Goal: Information Seeking & Learning: Check status

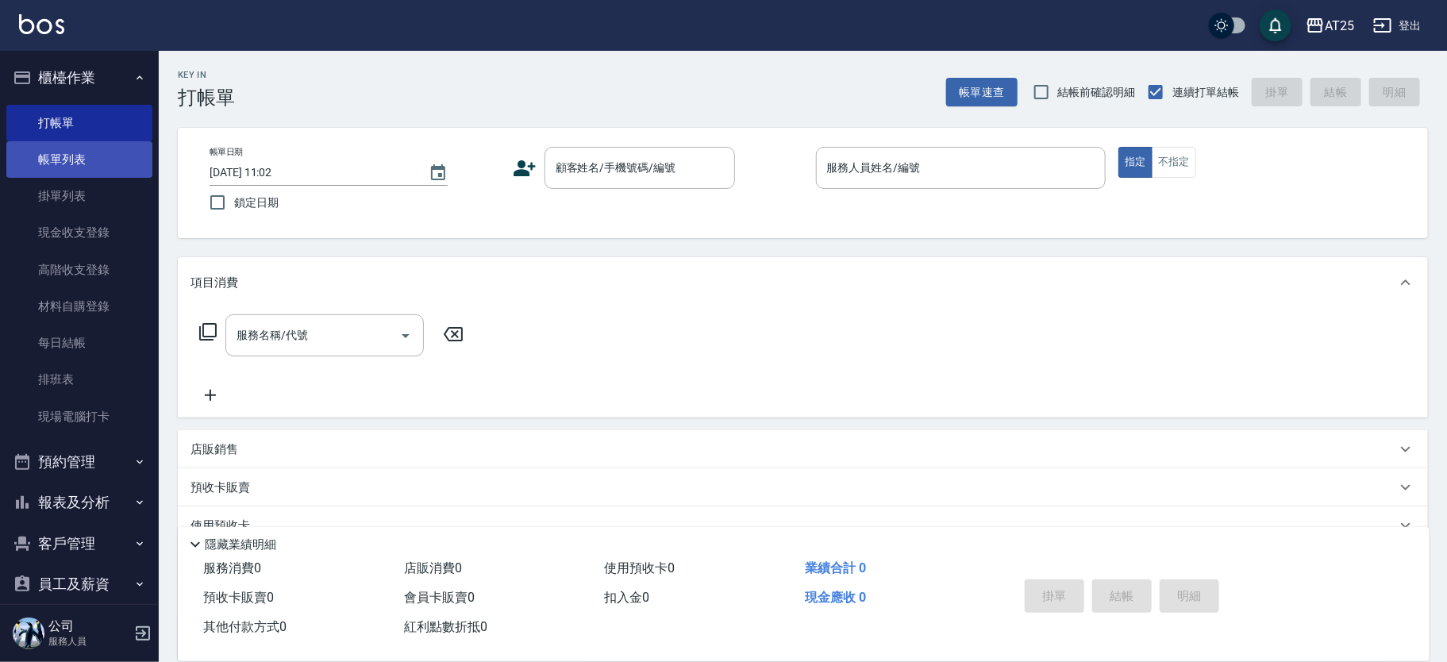
click at [106, 149] on link "帳單列表" at bounding box center [79, 159] width 146 height 37
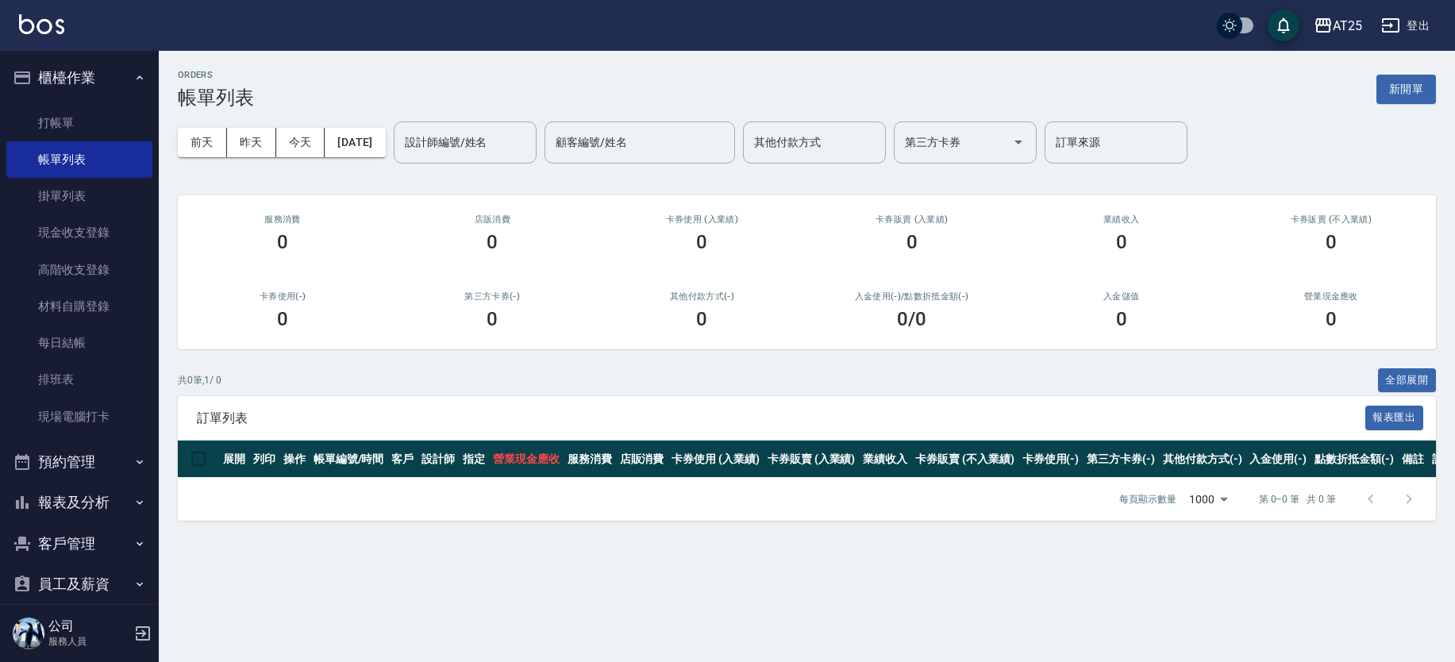
scroll to position [141, 0]
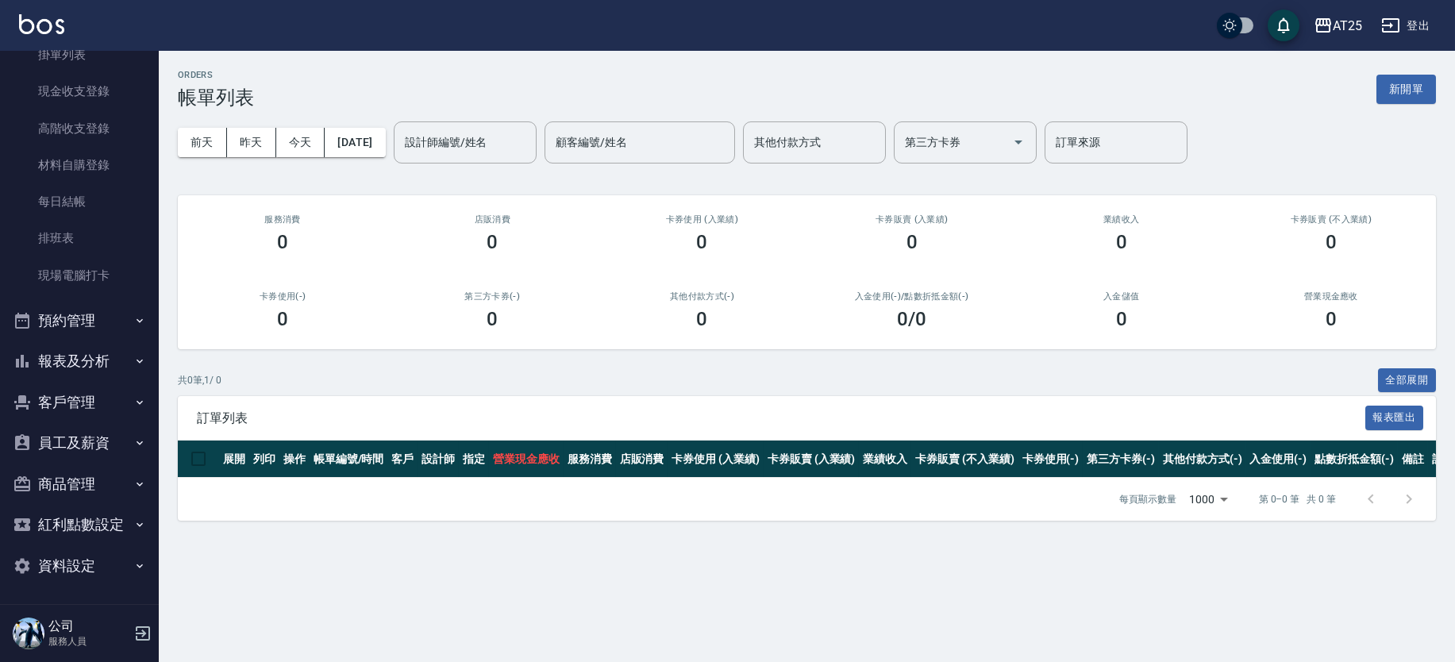
click at [109, 364] on button "報表及分析" at bounding box center [79, 360] width 146 height 41
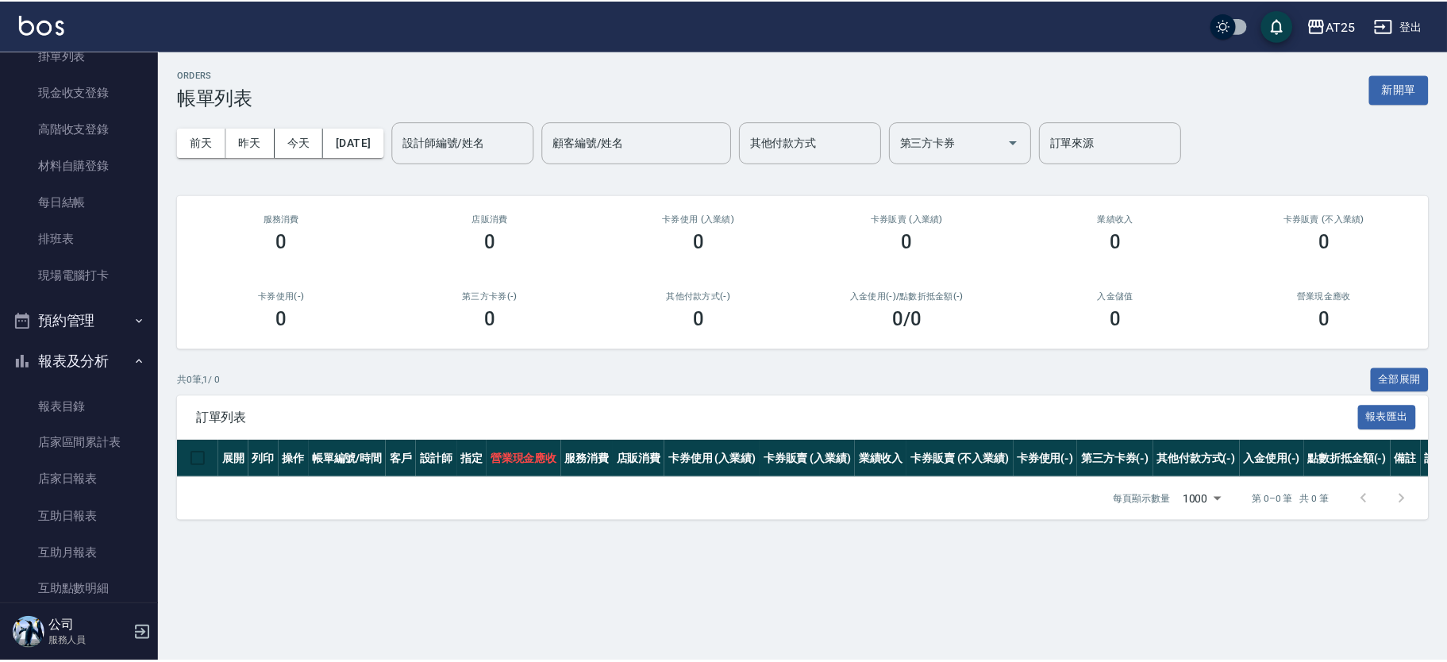
scroll to position [394, 0]
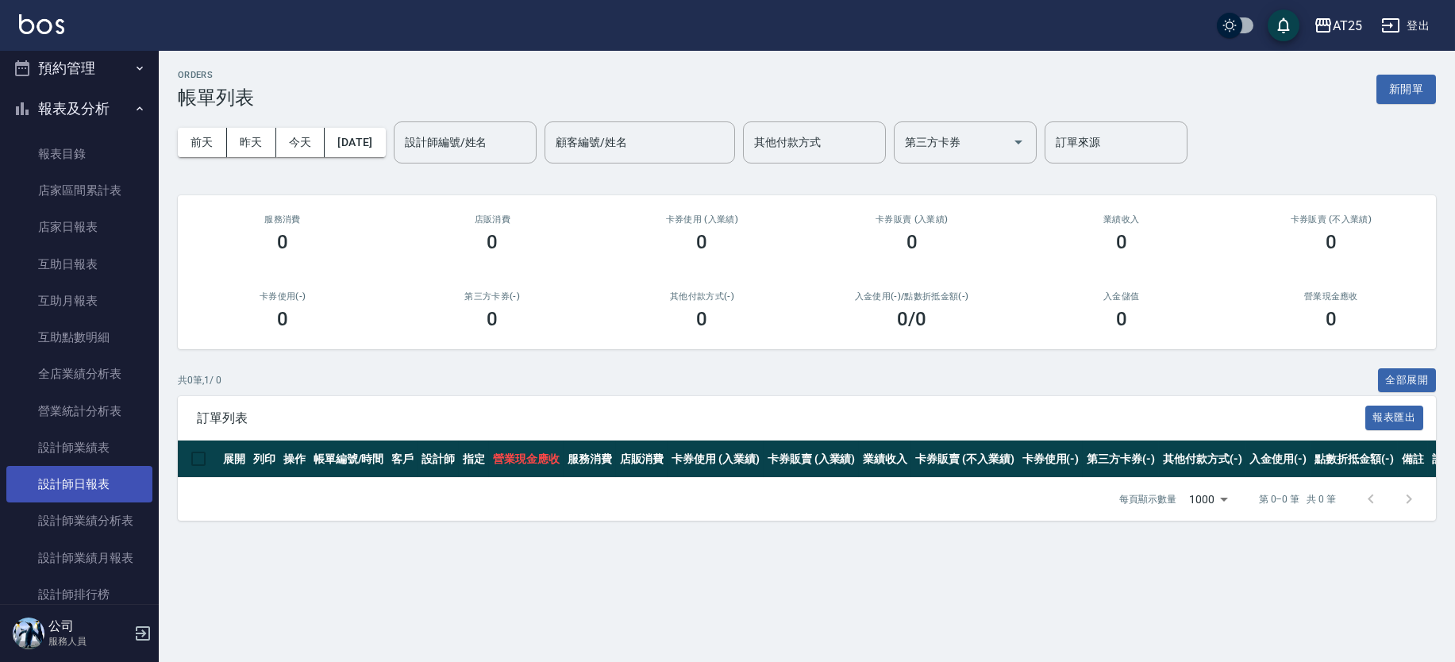
click at [103, 474] on link "設計師日報表" at bounding box center [79, 484] width 146 height 37
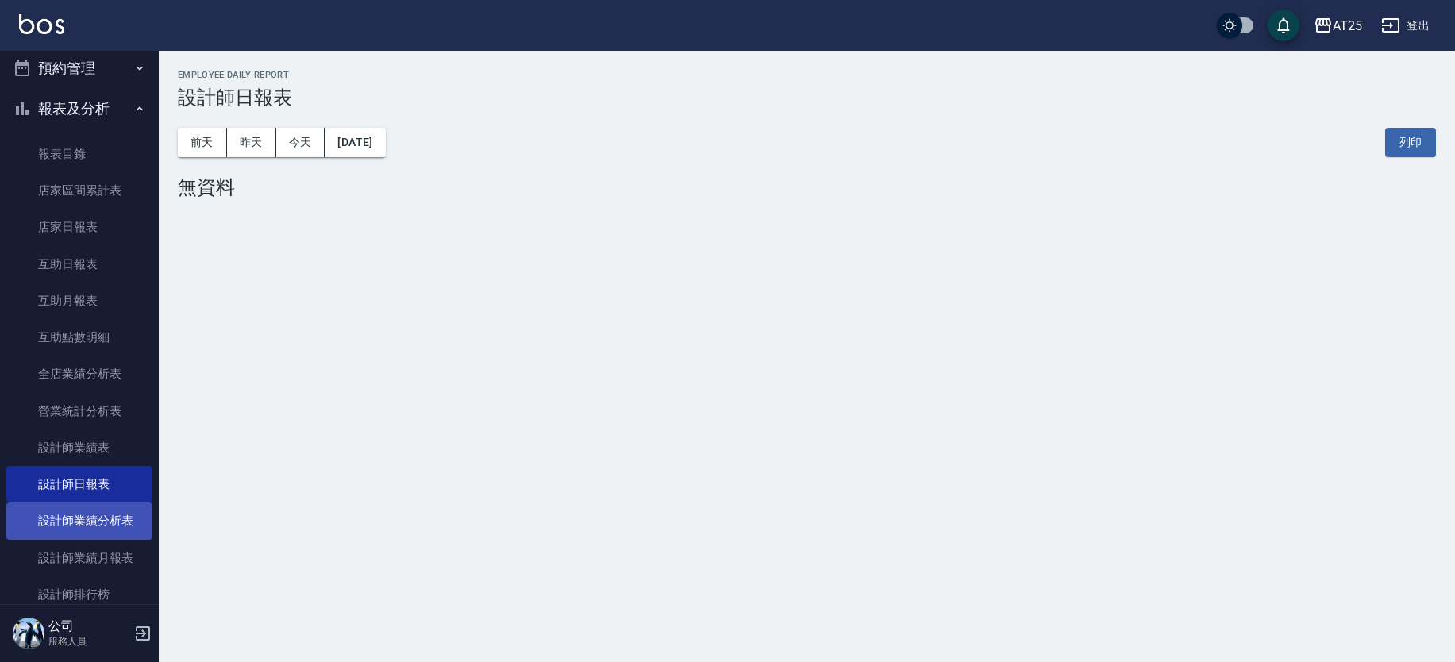
click at [121, 509] on link "設計師業績分析表" at bounding box center [79, 520] width 146 height 37
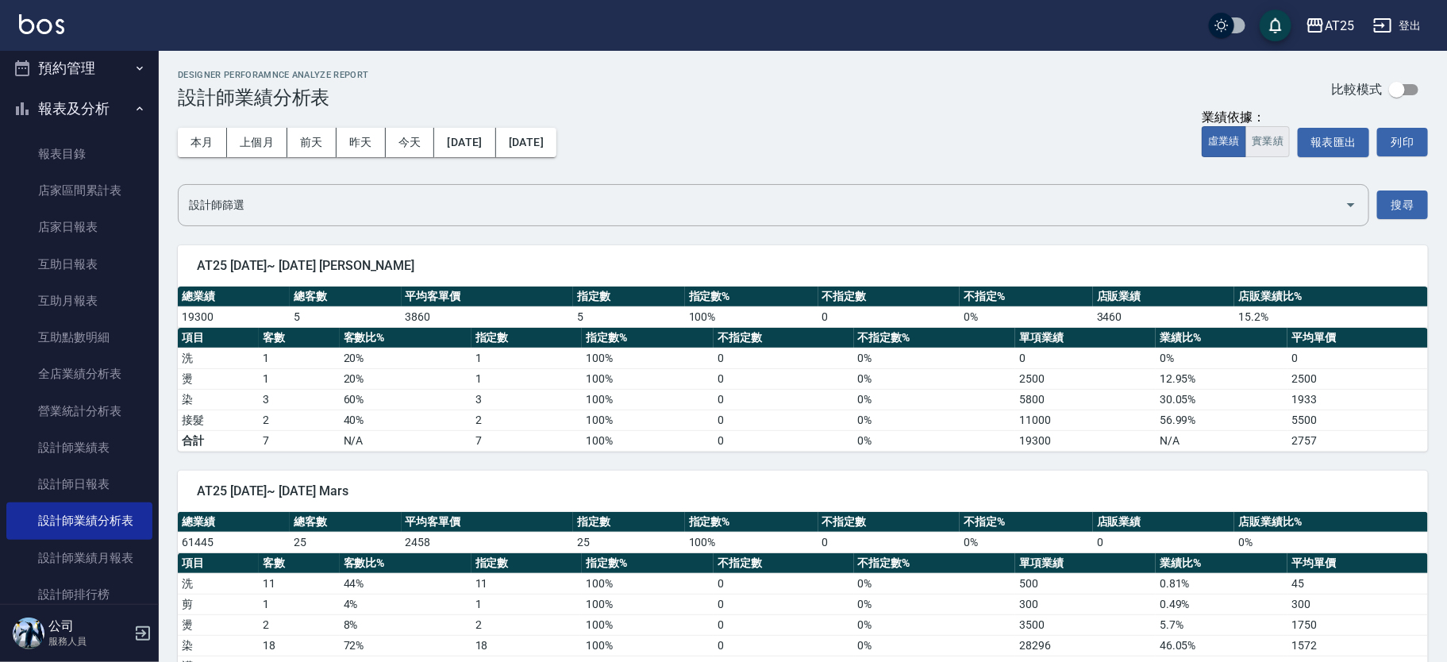
click at [1277, 137] on button "實業績" at bounding box center [1267, 141] width 44 height 31
